Goal: Transaction & Acquisition: Purchase product/service

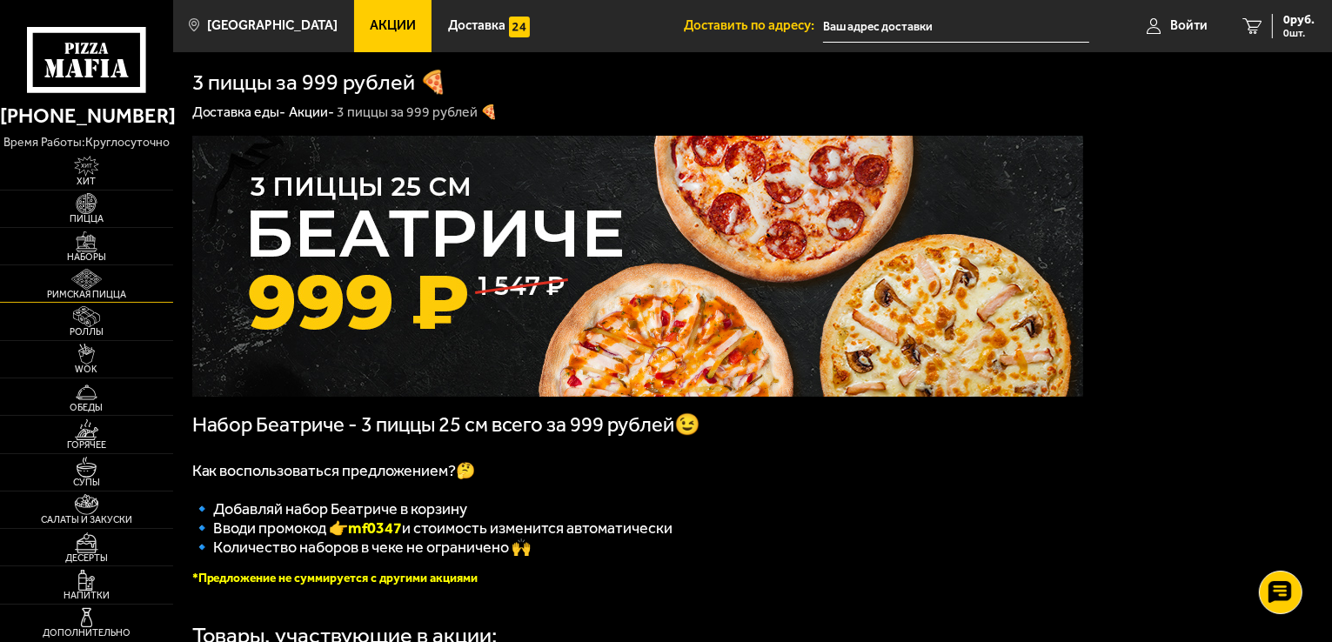
click at [123, 298] on span "Римская пицца" at bounding box center [86, 295] width 173 height 10
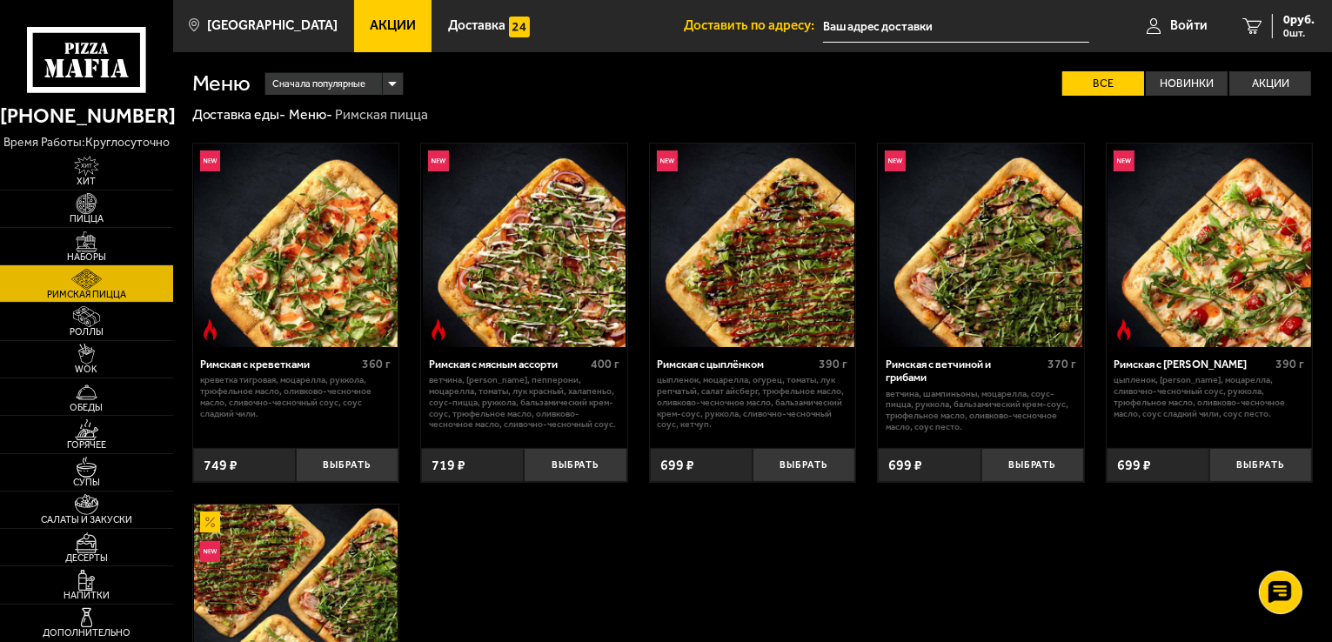
click at [322, 289] on img at bounding box center [296, 246] width 204 height 204
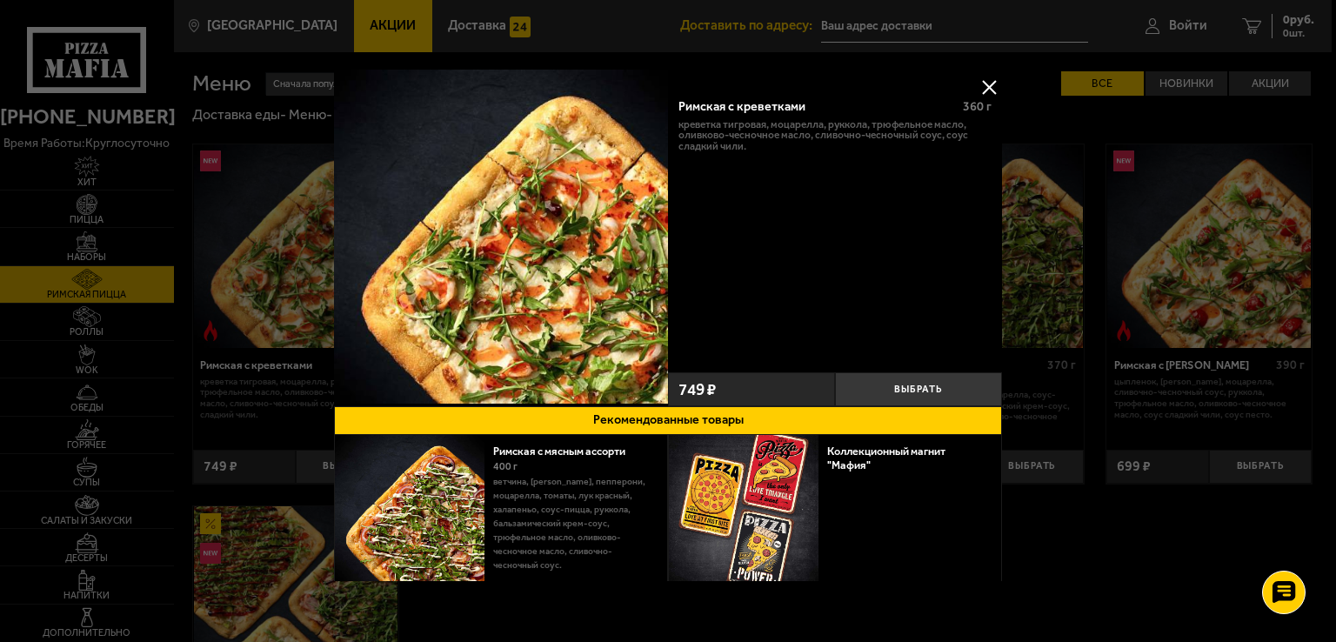
click at [984, 88] on button at bounding box center [989, 87] width 26 height 26
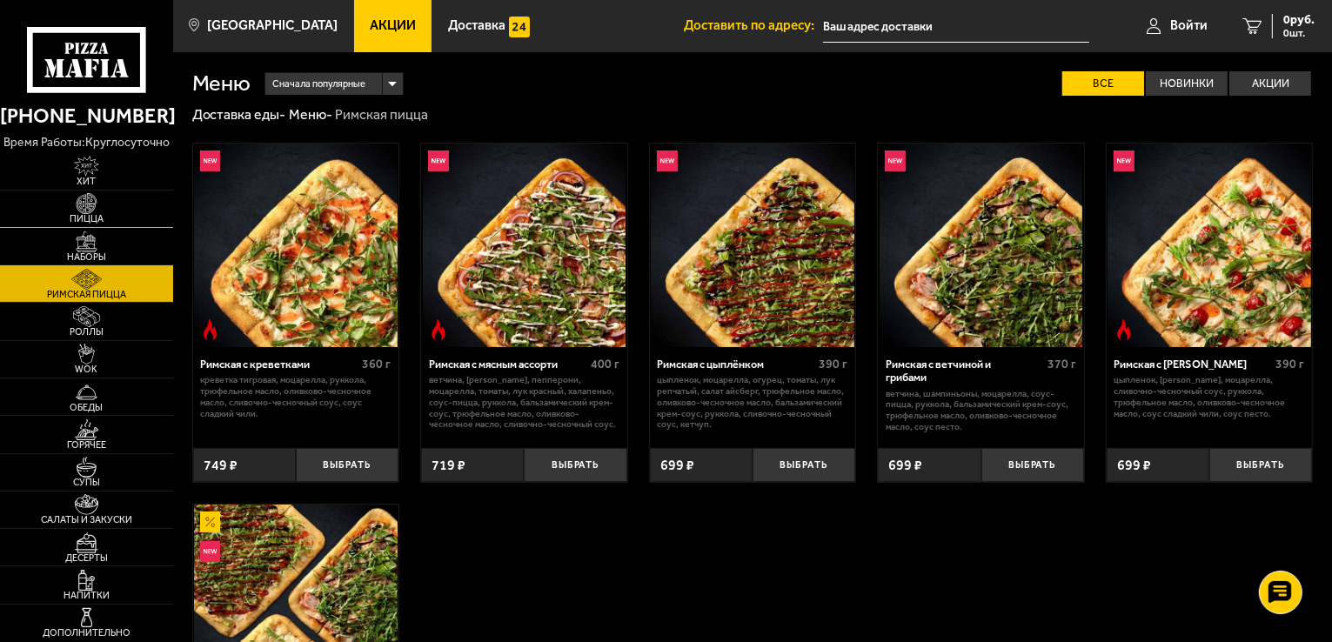
click at [85, 204] on img at bounding box center [86, 203] width 53 height 21
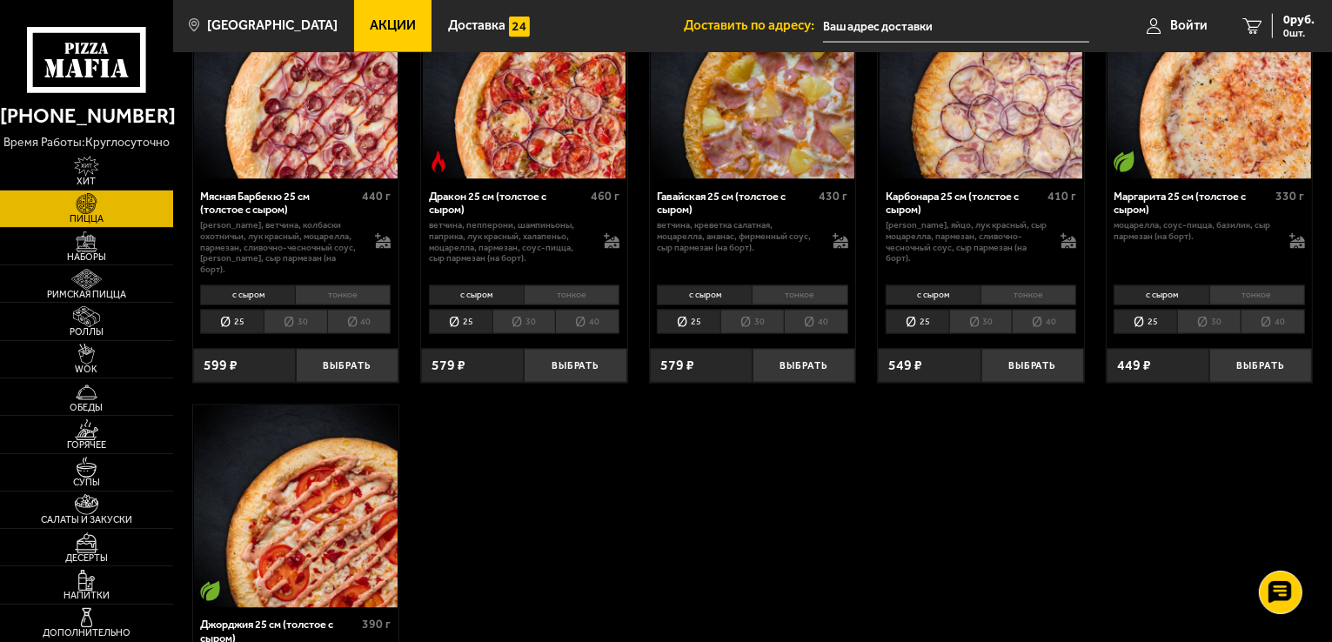
scroll to position [2783, 0]
